Goal: Task Accomplishment & Management: Manage account settings

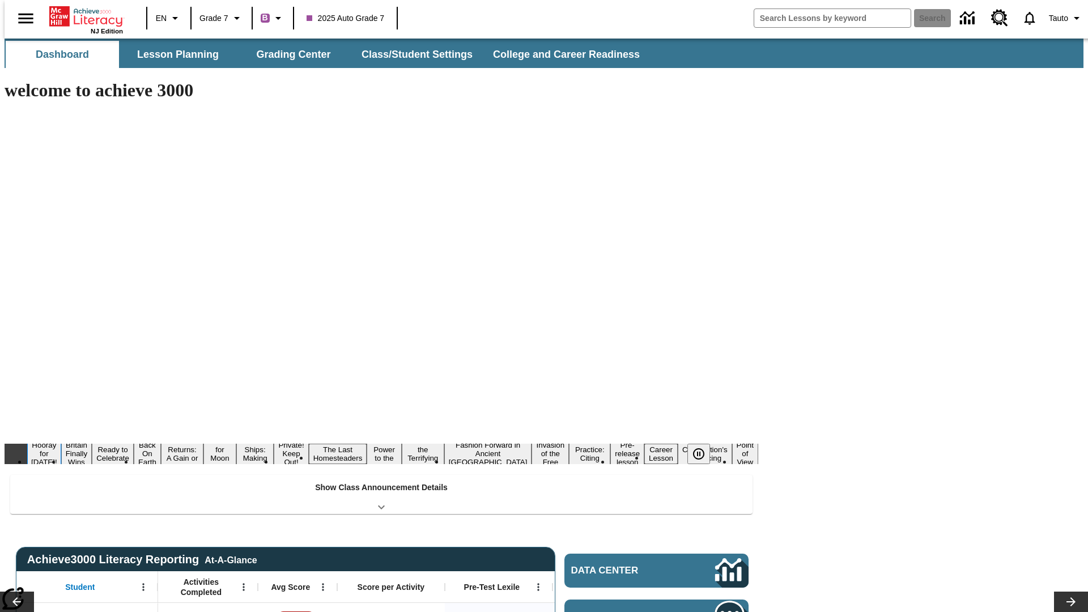
click at [61, 440] on button "Hooray for [DATE]!" at bounding box center [44, 454] width 34 height 28
click at [703, 447] on icon "Pause" at bounding box center [699, 454] width 14 height 14
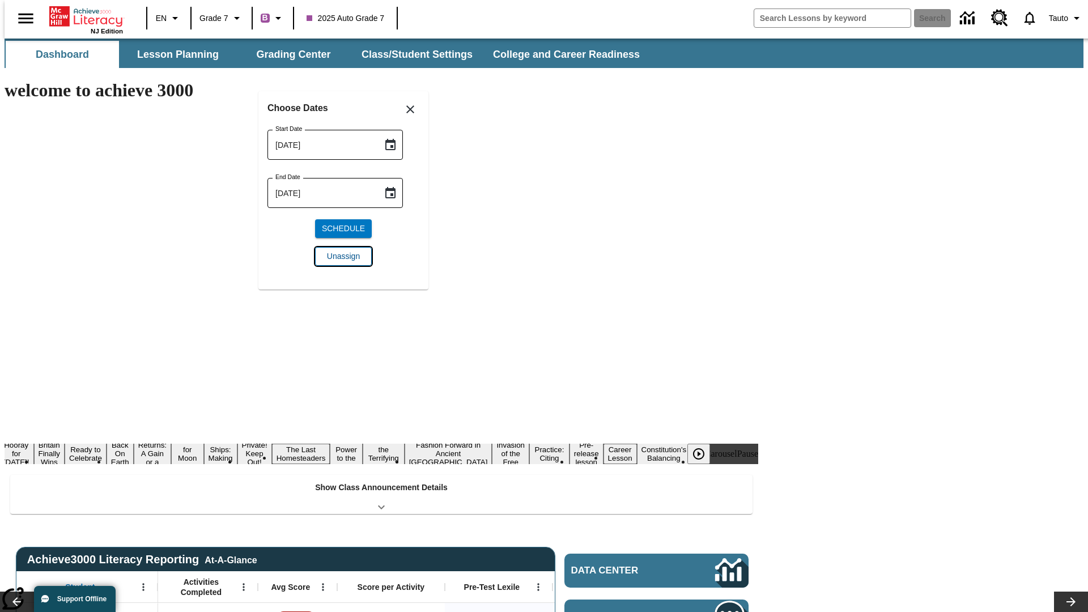
click at [343, 256] on span "Unassign" at bounding box center [343, 256] width 33 height 12
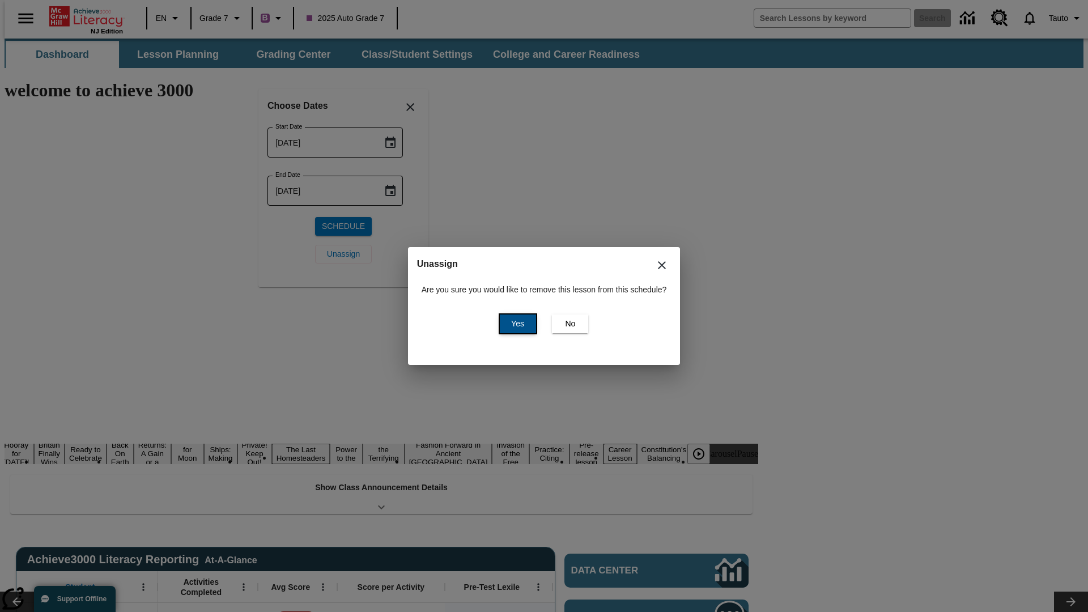
click at [516, 323] on span "Yes" at bounding box center [517, 324] width 13 height 12
